Goal: Task Accomplishment & Management: Manage account settings

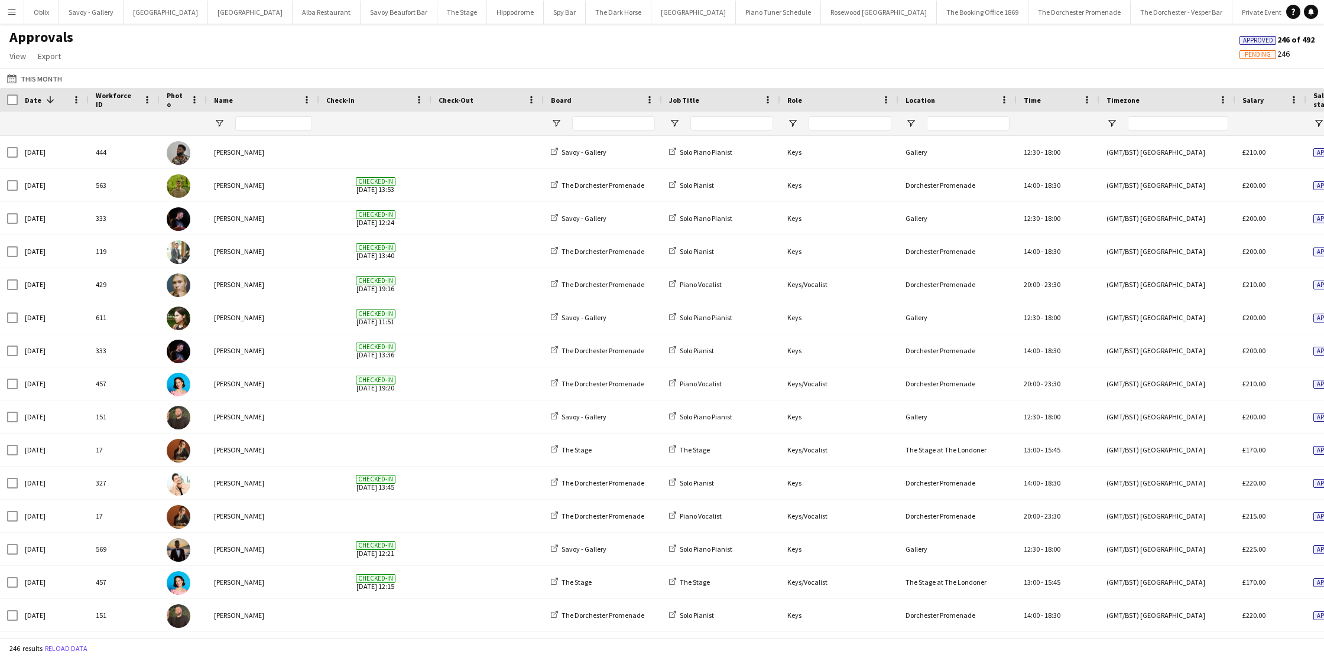
click at [19, 16] on button "Menu" at bounding box center [12, 12] width 24 height 24
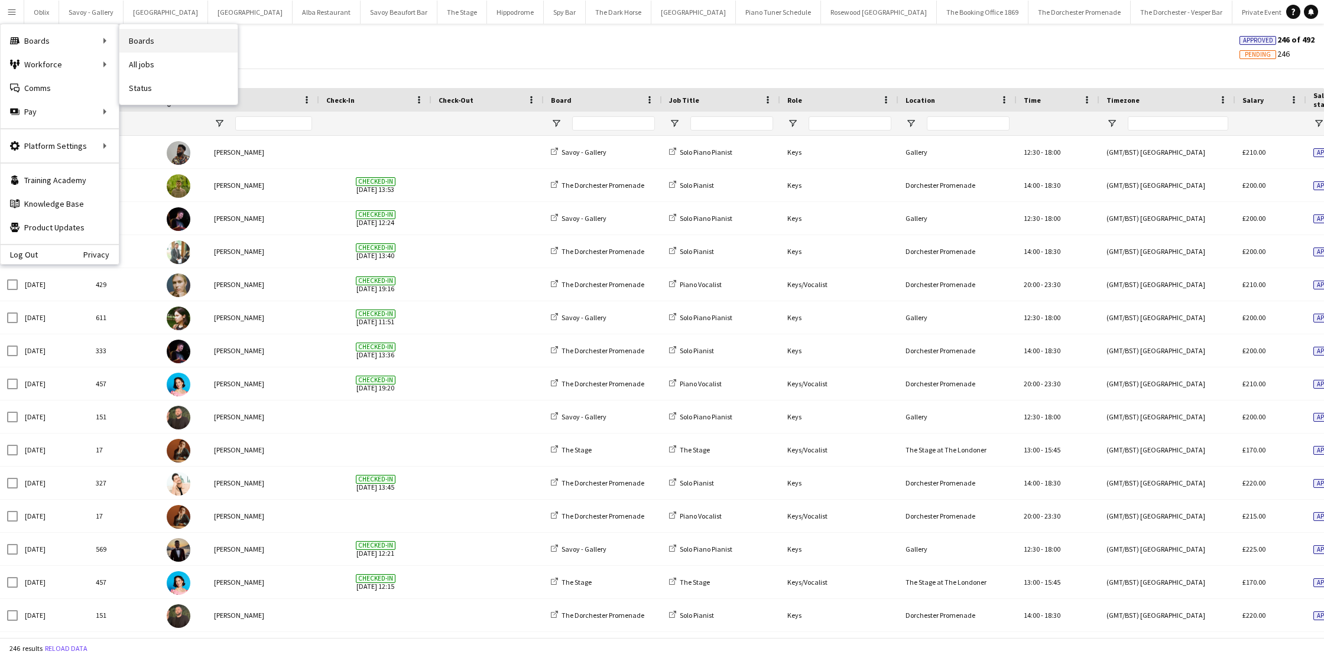
click at [154, 36] on link "Boards" at bounding box center [178, 41] width 118 height 24
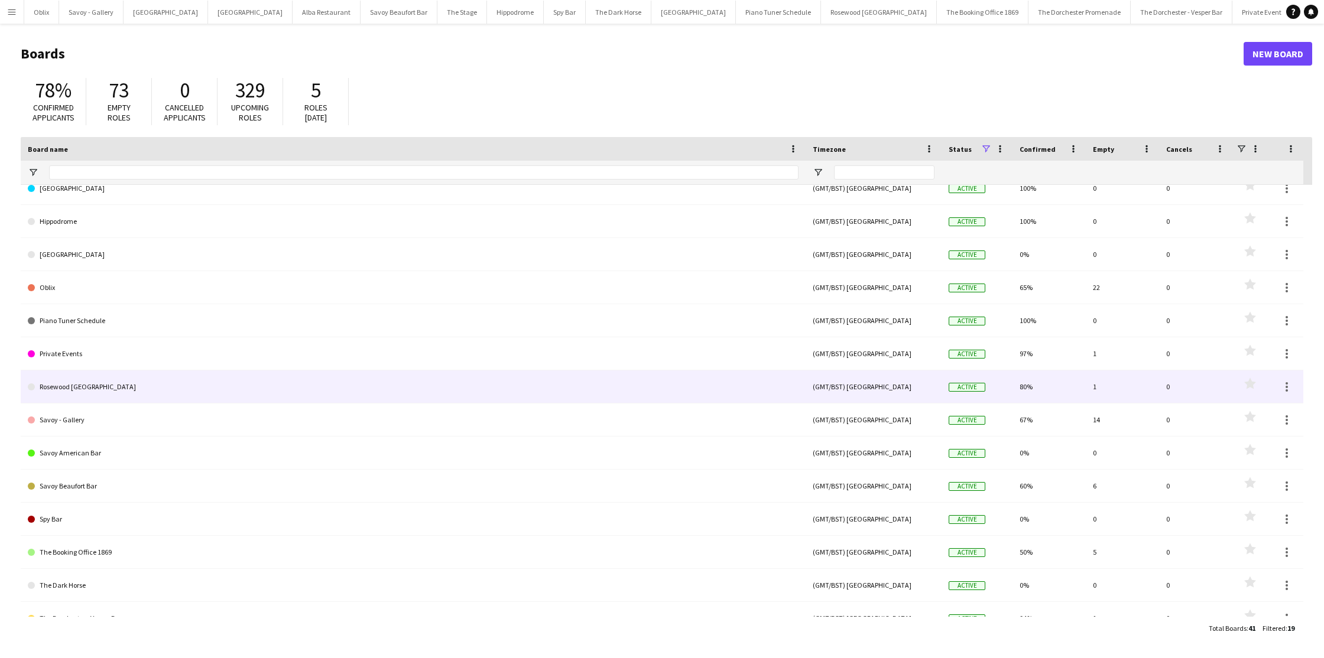
scroll to position [197, 0]
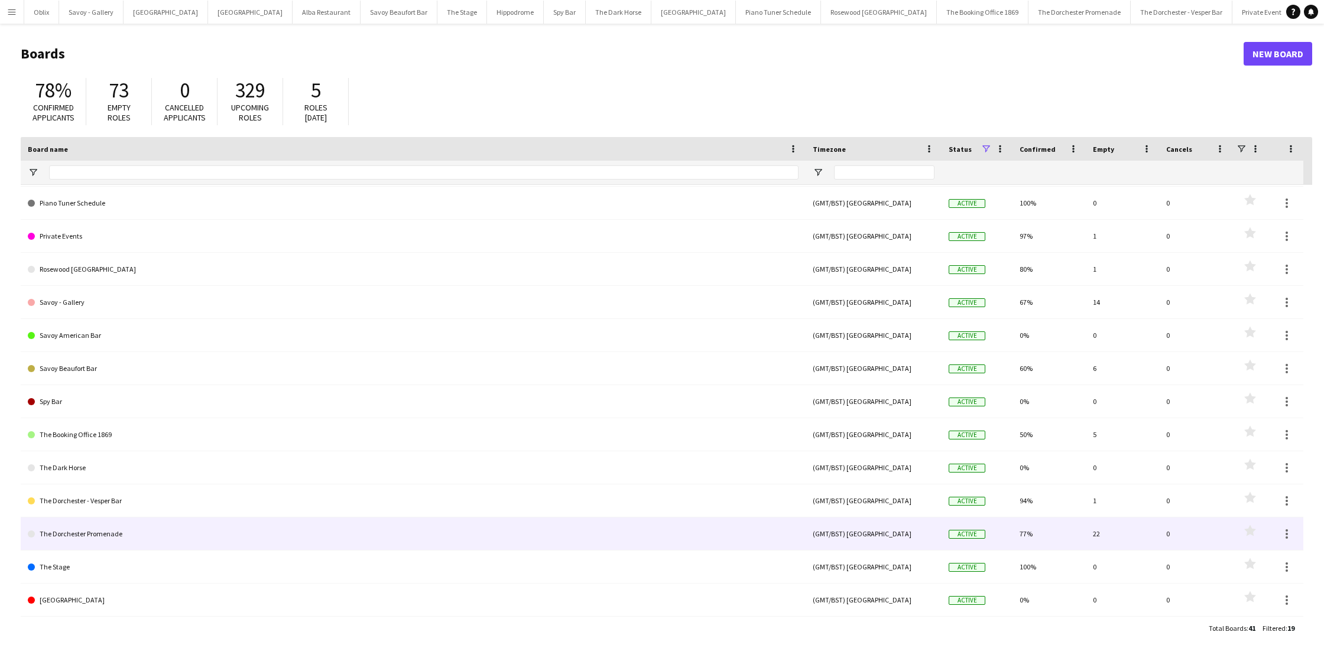
click at [145, 524] on link "The Dorchester Promenade" at bounding box center [413, 534] width 771 height 33
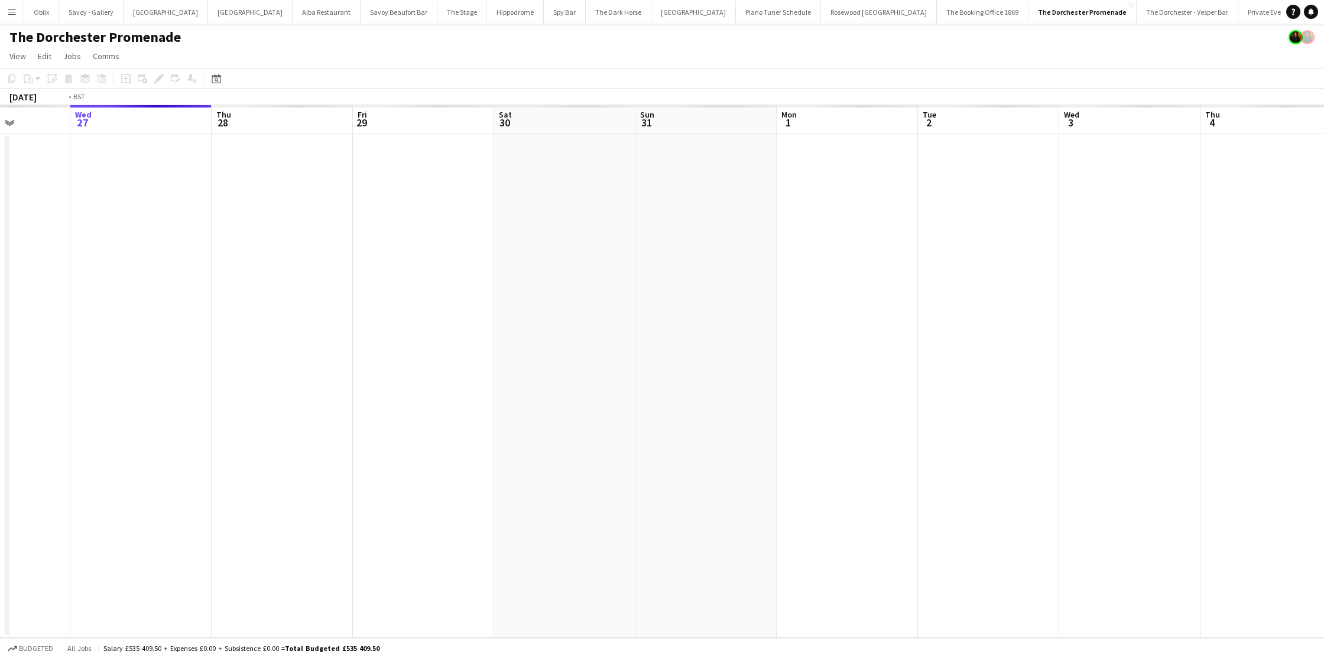
scroll to position [0, 269]
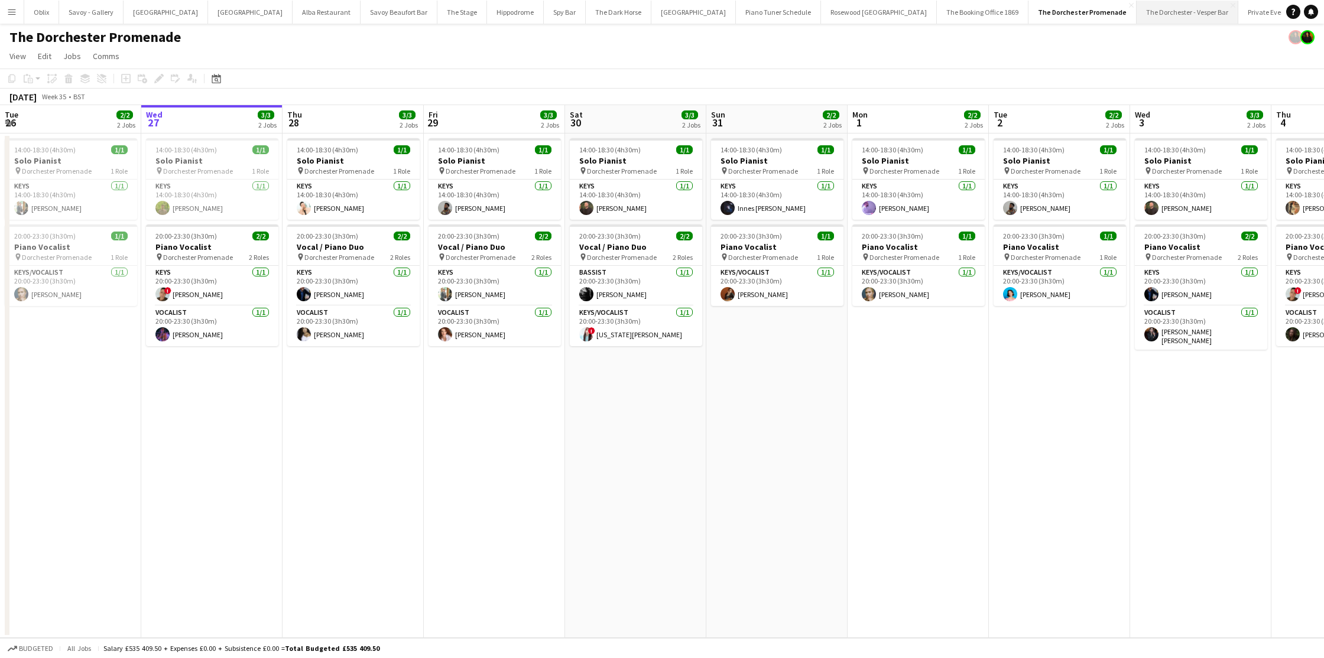
click at [1136, 9] on button "The Dorchester - Vesper Bar Close" at bounding box center [1187, 12] width 102 height 23
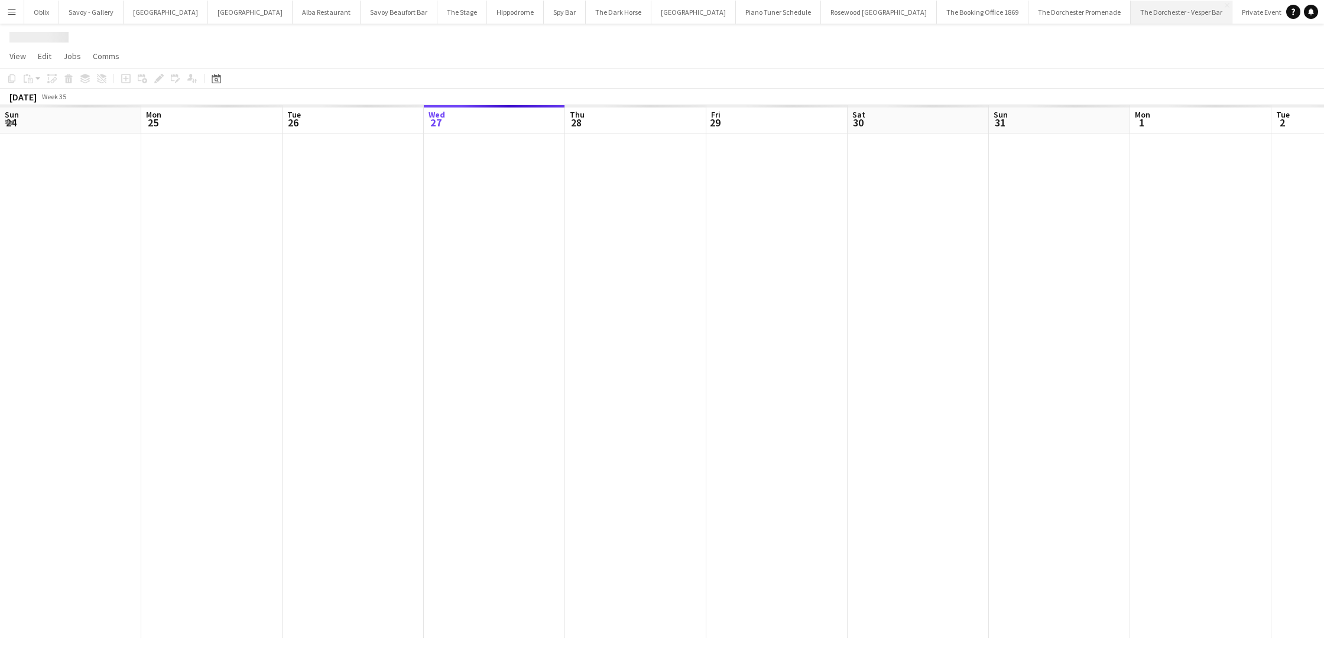
scroll to position [0, 282]
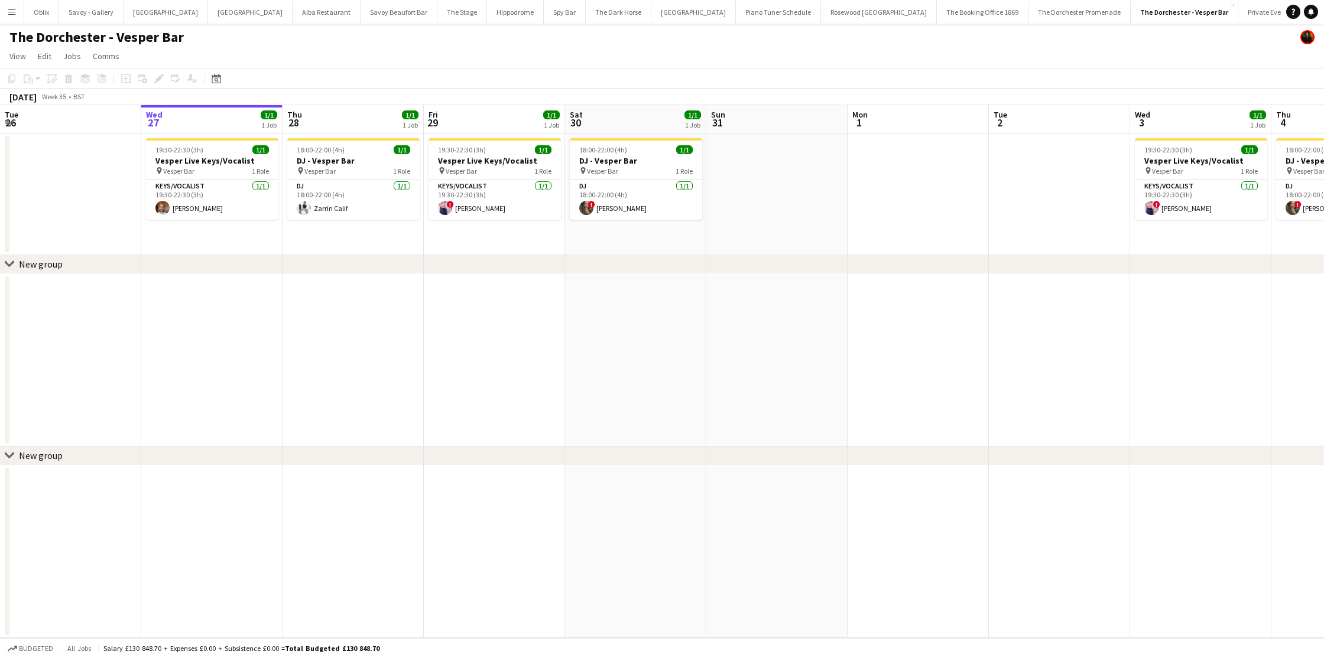
click at [6, 21] on button "Menu" at bounding box center [12, 12] width 24 height 24
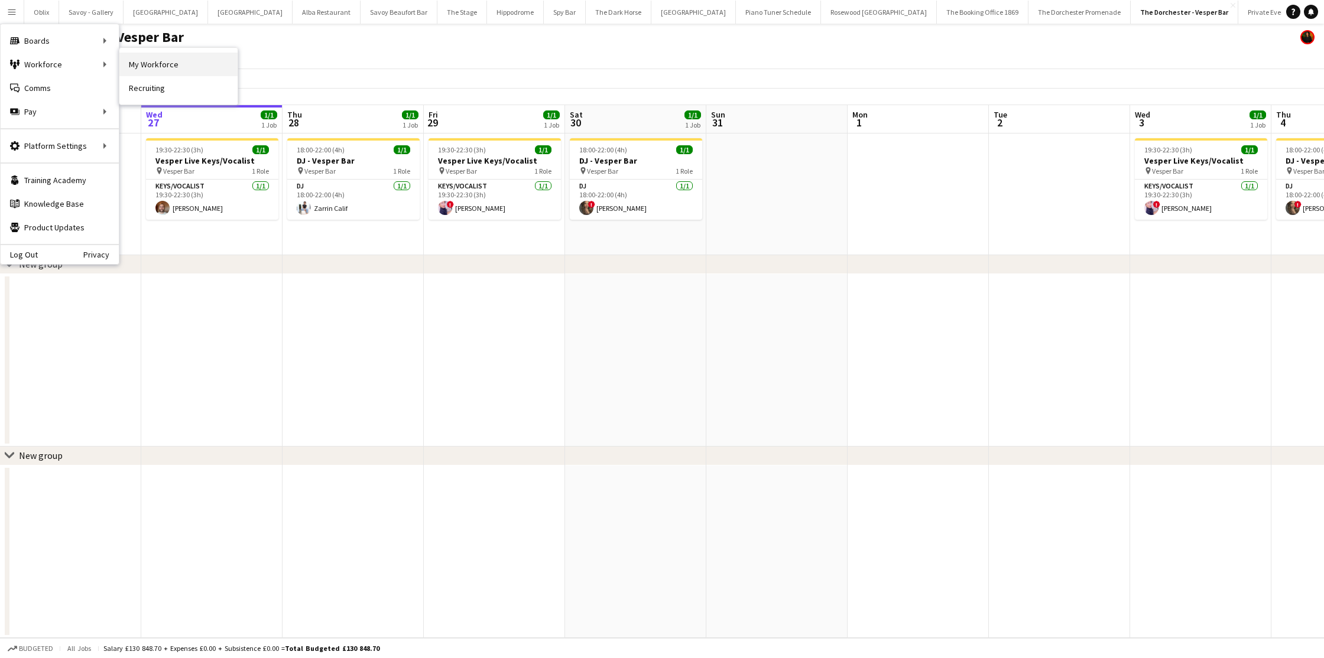
click at [119, 60] on link "My Workforce" at bounding box center [178, 65] width 118 height 24
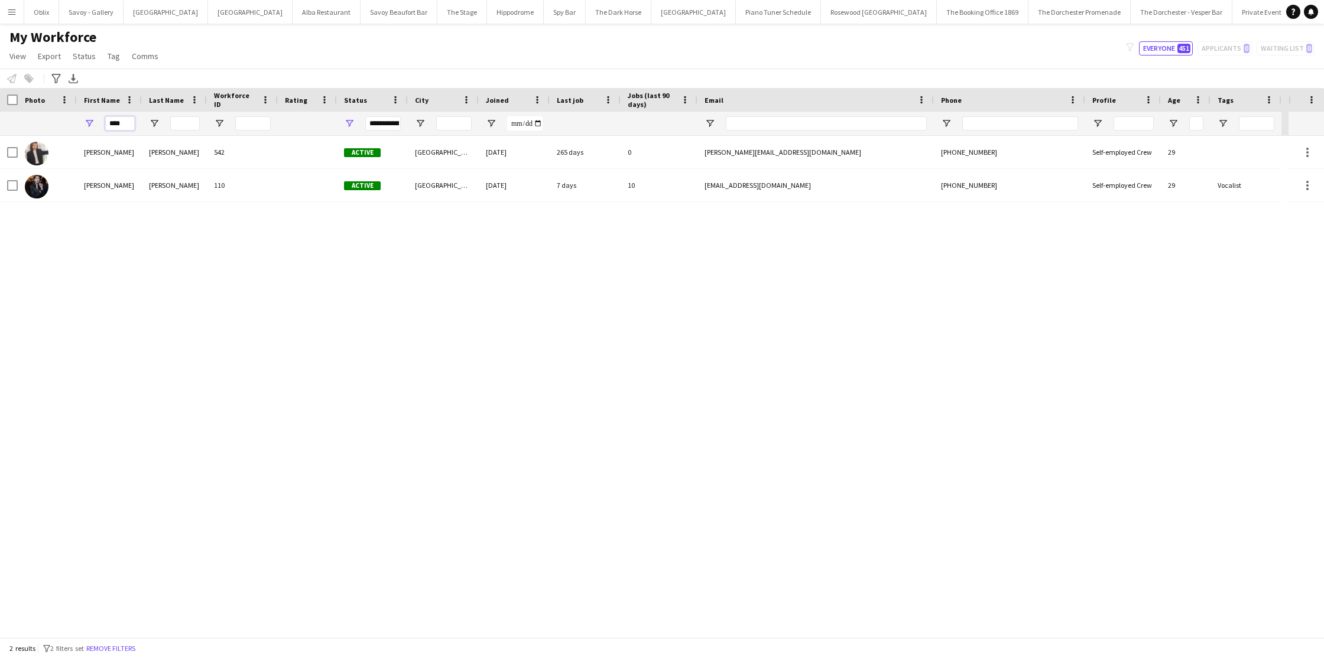
click at [131, 123] on input "****" at bounding box center [120, 123] width 30 height 14
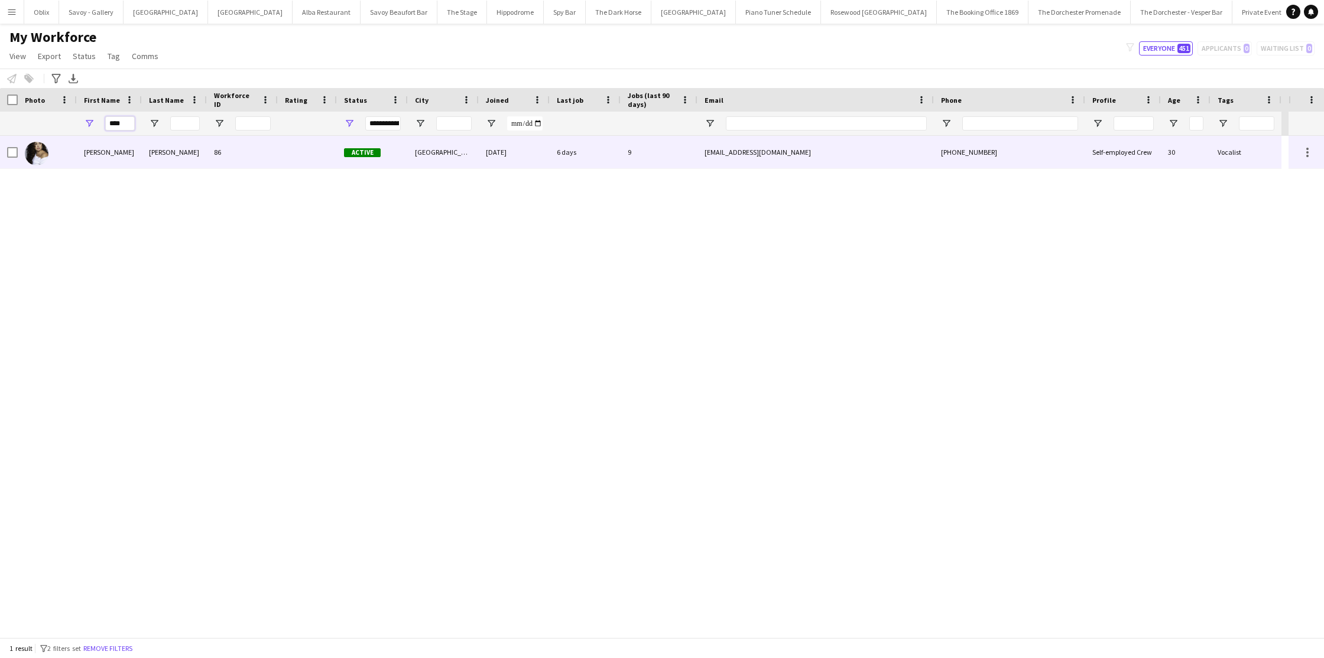
type input "****"
click at [145, 165] on div "Debono" at bounding box center [174, 152] width 65 height 32
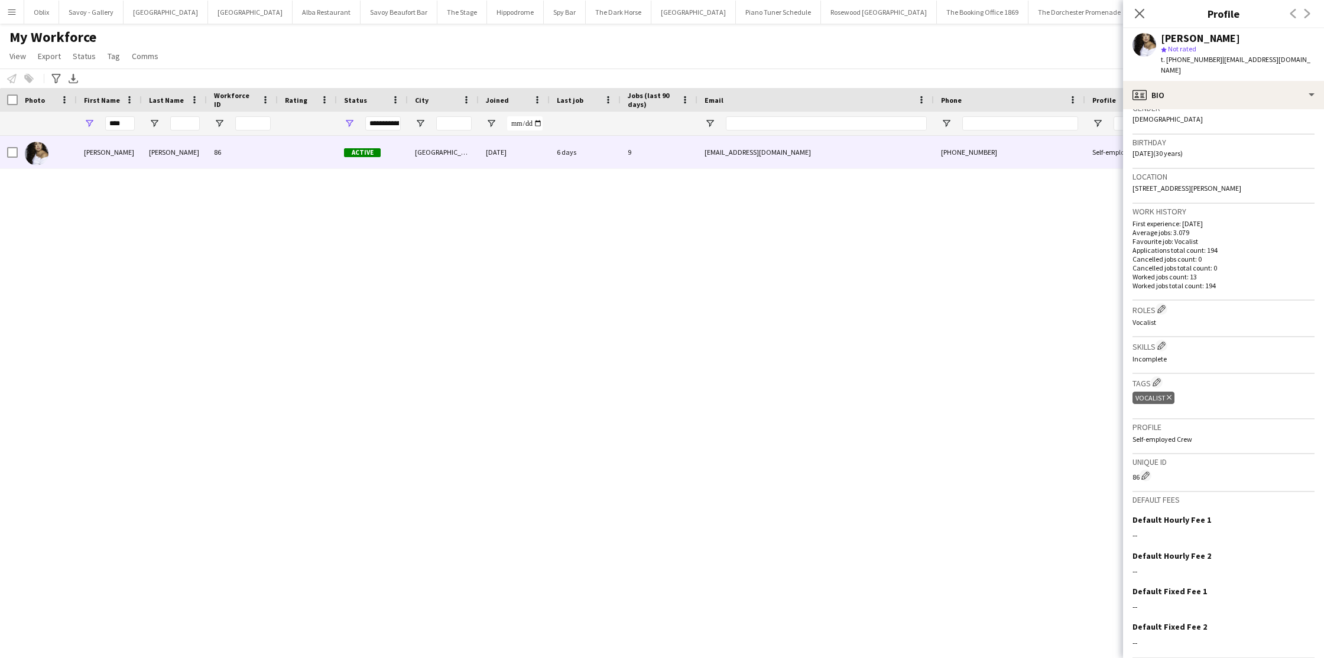
scroll to position [227, 0]
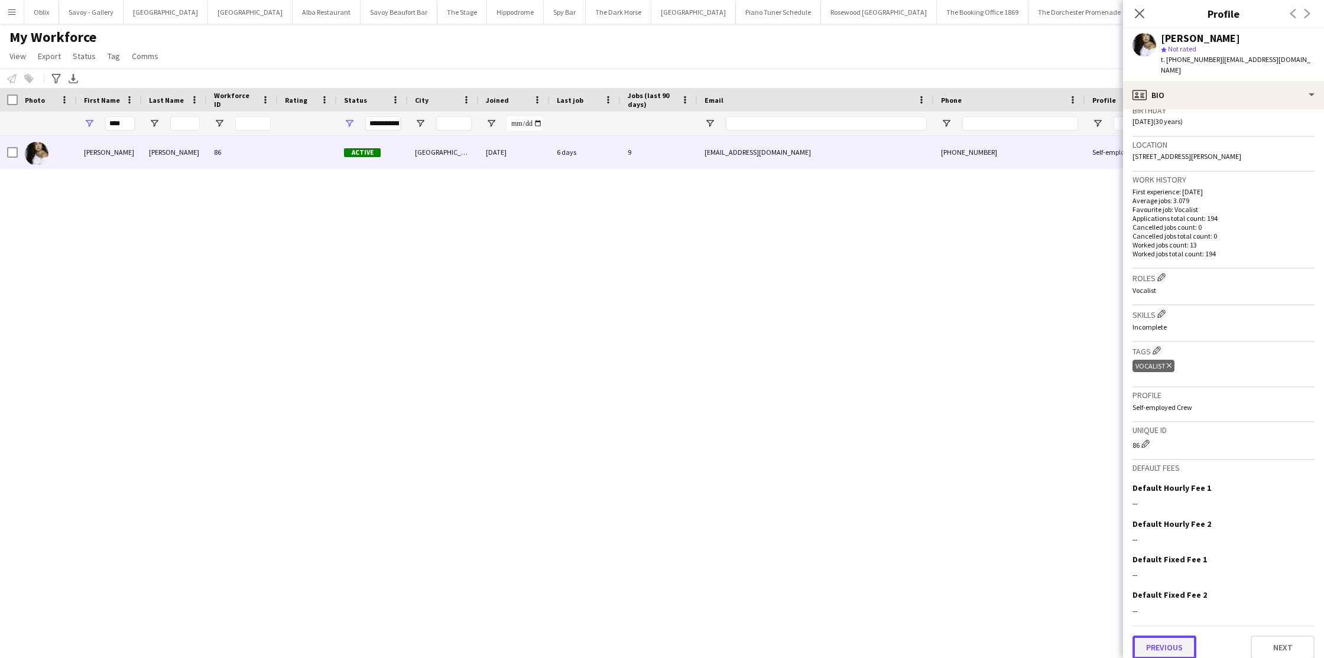
click at [1181, 642] on button "Previous" at bounding box center [1164, 648] width 64 height 24
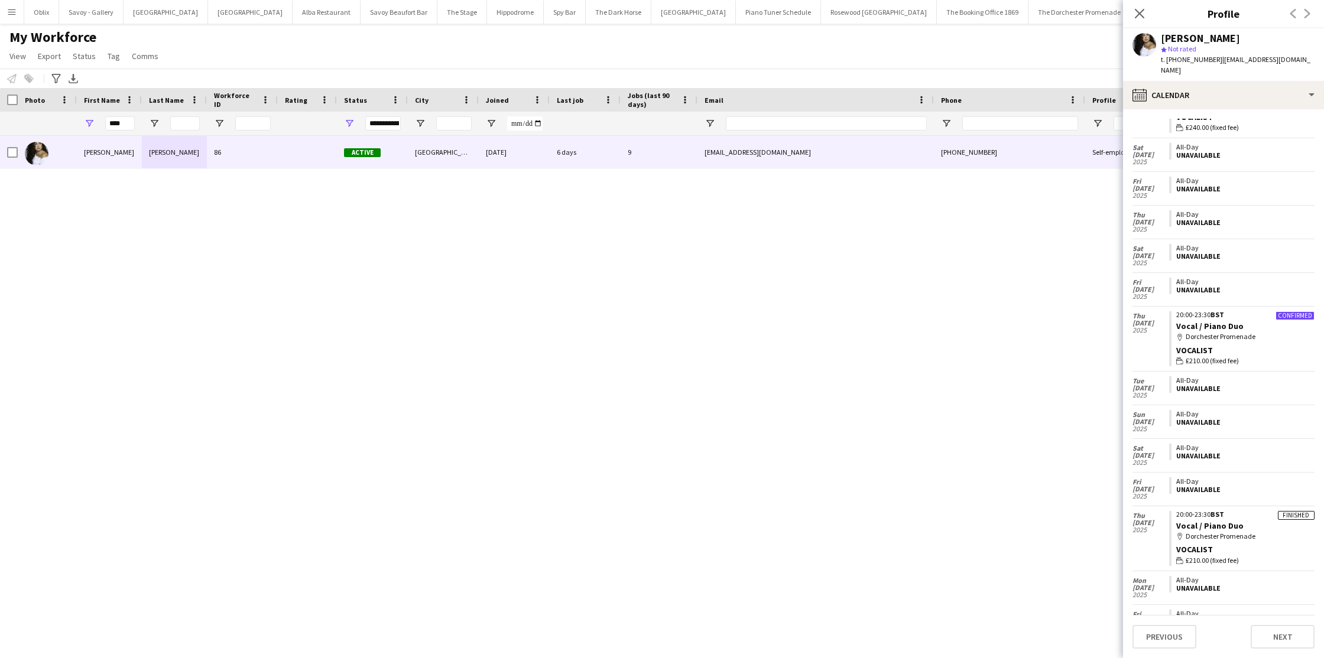
scroll to position [689, 0]
click at [1127, 11] on div "Close pop-in" at bounding box center [1139, 13] width 33 height 27
click at [1130, 10] on div "Close pop-in" at bounding box center [1139, 13] width 33 height 27
click at [1140, 8] on icon "Close pop-in" at bounding box center [1138, 13] width 11 height 11
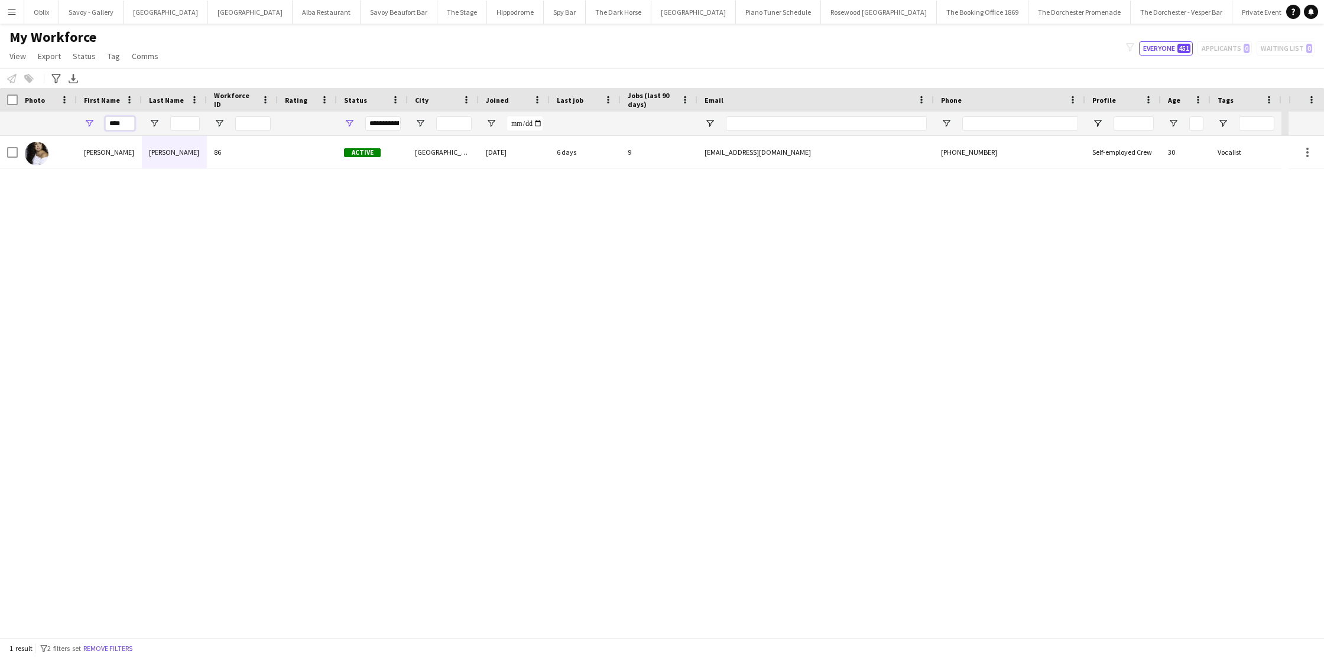
click at [129, 126] on input "****" at bounding box center [120, 123] width 30 height 14
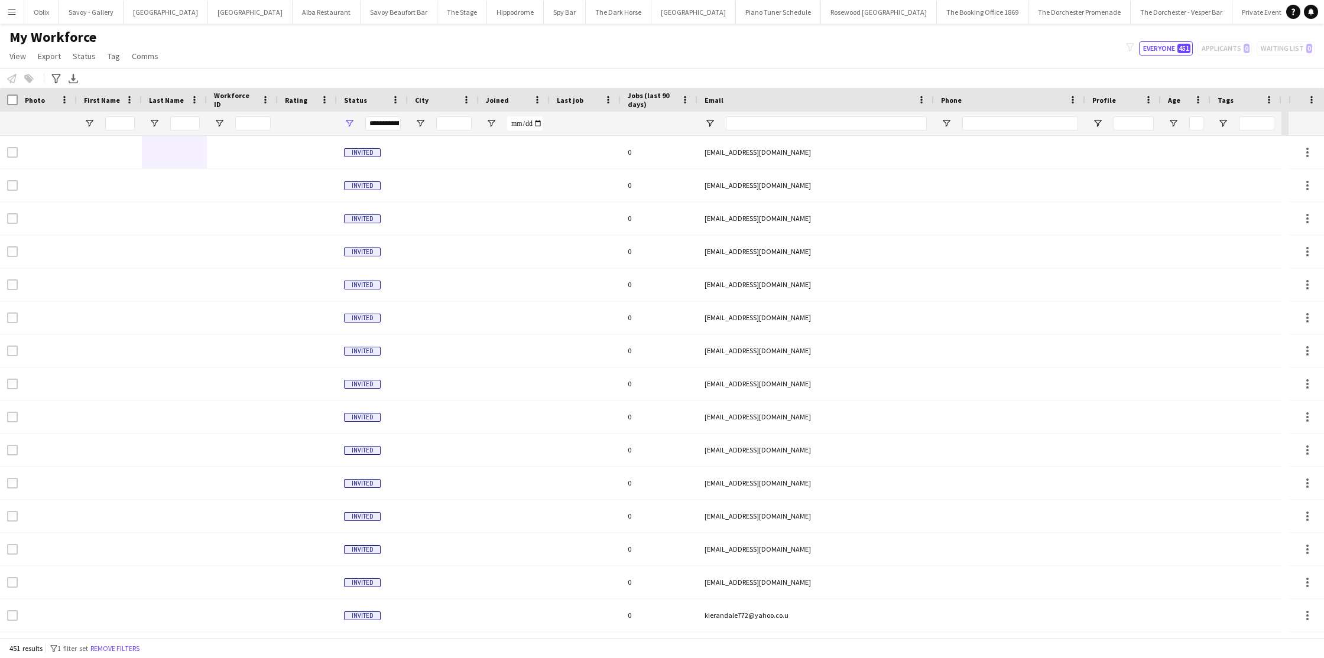
click at [5, 18] on button "Menu" at bounding box center [12, 12] width 24 height 24
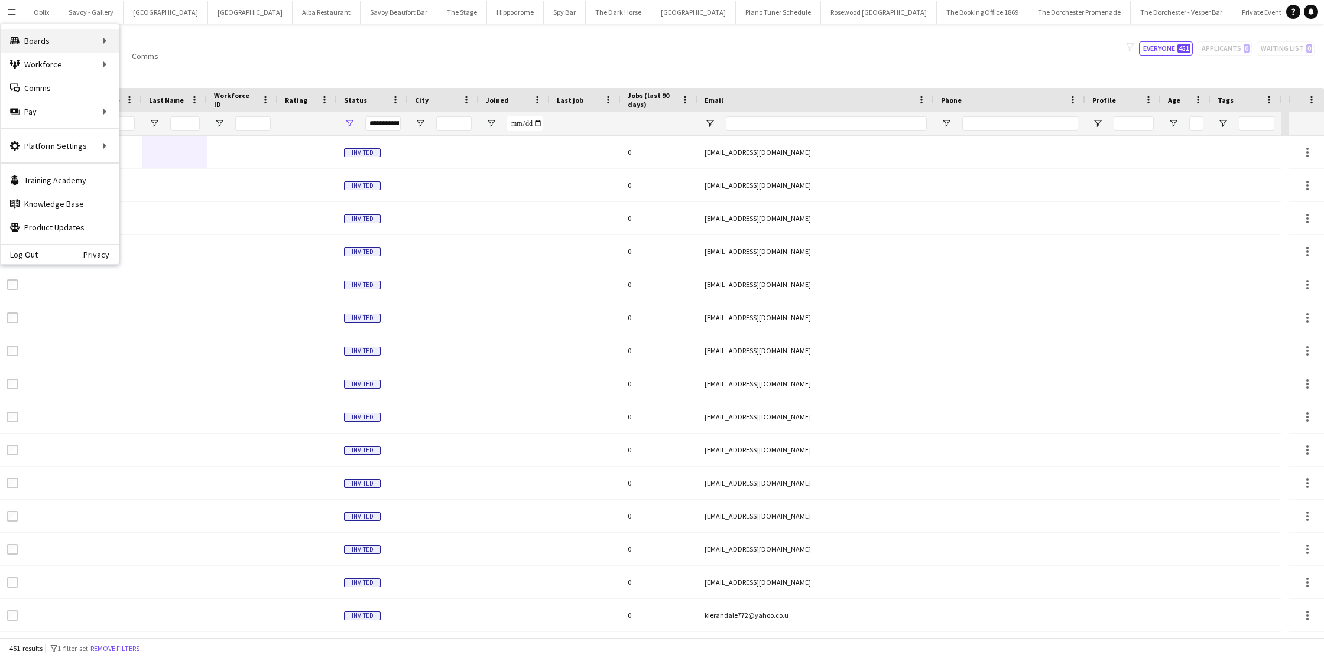
click at [27, 30] on div "Boards Boards" at bounding box center [60, 41] width 118 height 24
click at [190, 41] on link "Boards" at bounding box center [178, 41] width 118 height 24
